Goal: Navigation & Orientation: Find specific page/section

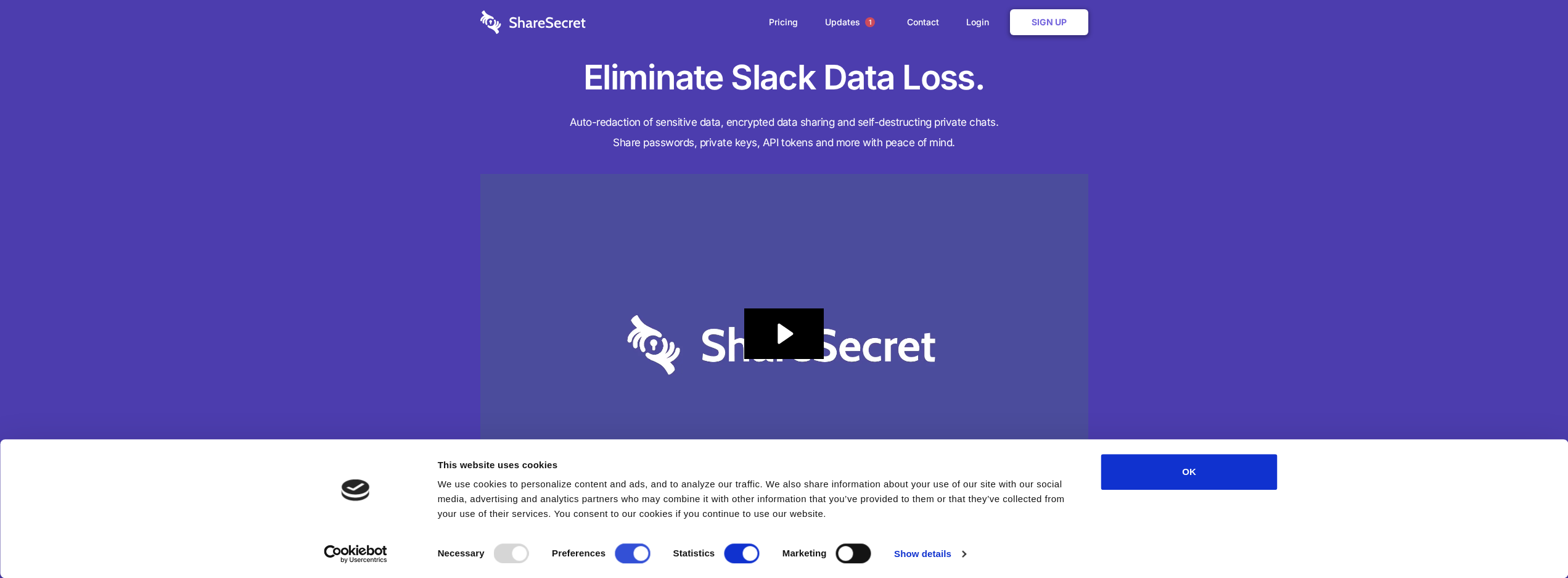
click at [645, 549] on input "Preferences" at bounding box center [633, 553] width 35 height 20
checkbox input "false"
click at [777, 549] on div "Necessary Preferences Statistics Marketing" at bounding box center [665, 551] width 456 height 25
drag, startPoint x: 745, startPoint y: 548, endPoint x: 868, endPoint y: 553, distance: 123.1
click at [755, 548] on input "Statistics" at bounding box center [741, 553] width 35 height 20
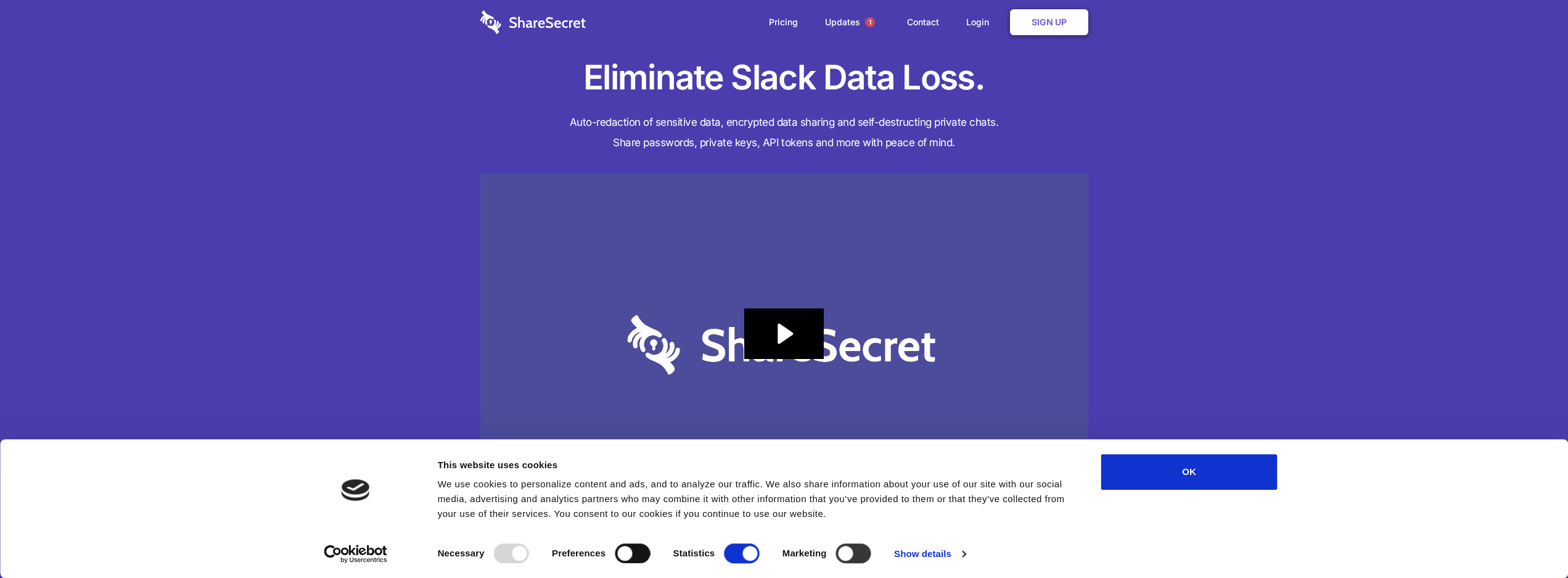
checkbox input "false"
click at [874, 553] on div "Necessary Preferences Statistics Marketing" at bounding box center [665, 551] width 456 height 25
click at [847, 551] on input "Marketing" at bounding box center [854, 553] width 35 height 20
checkbox input "true"
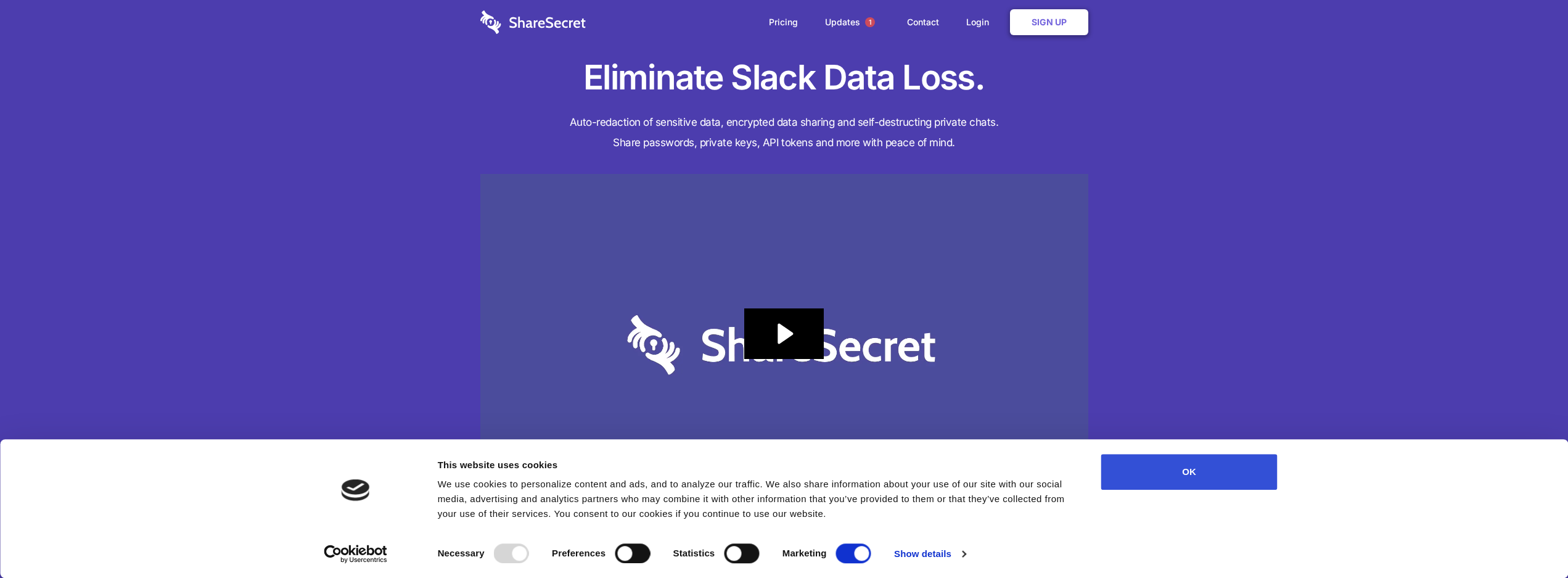
click at [1181, 470] on button "OK" at bounding box center [1189, 471] width 176 height 35
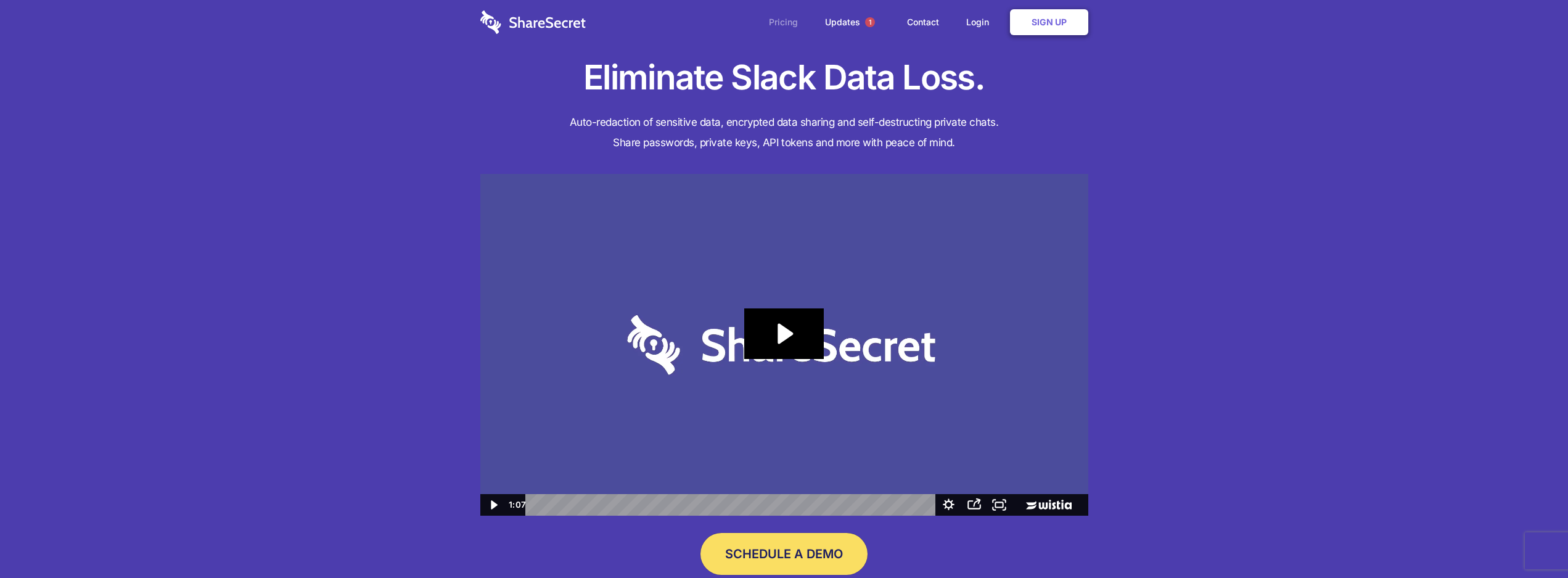
click at [784, 22] on link "Pricing" at bounding box center [783, 23] width 54 height 39
